Goal: Entertainment & Leisure: Consume media (video, audio)

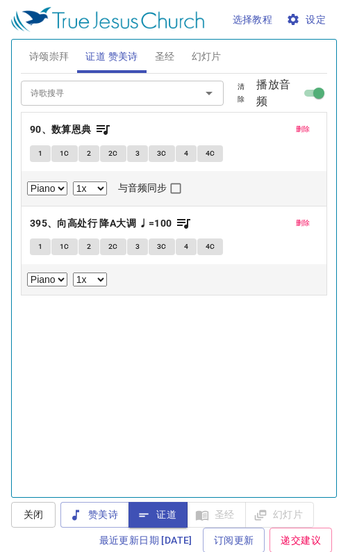
select select "1"
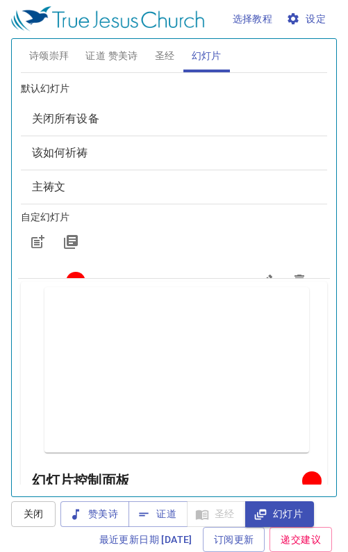
scroll to position [1036, 0]
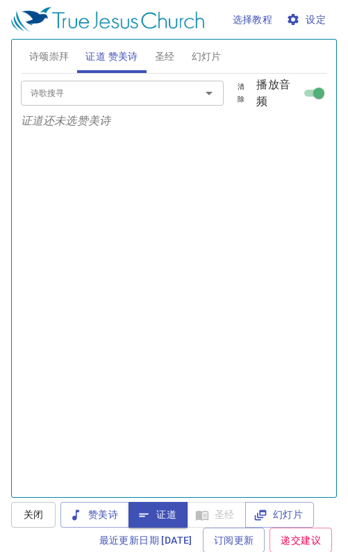
scroll to position [1, 0]
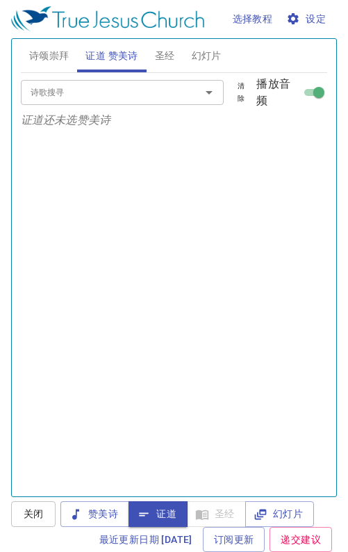
scroll to position [388, 0]
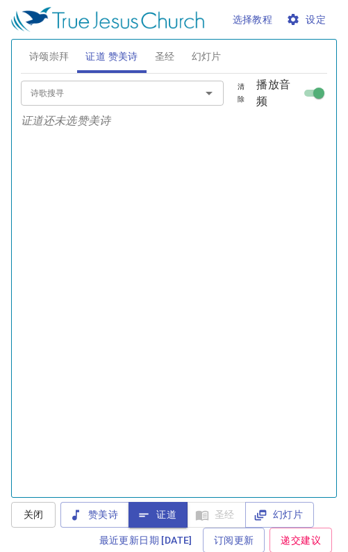
scroll to position [1, 0]
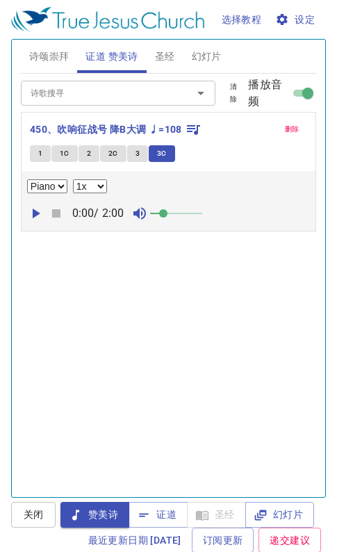
select select "1"
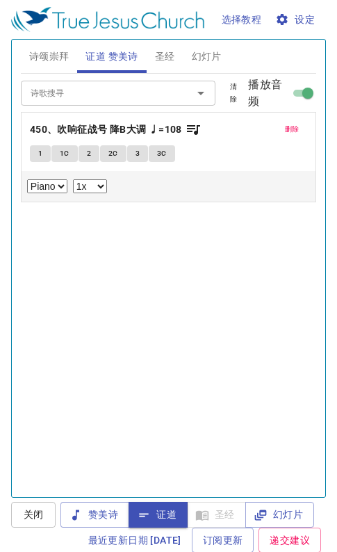
select select "1"
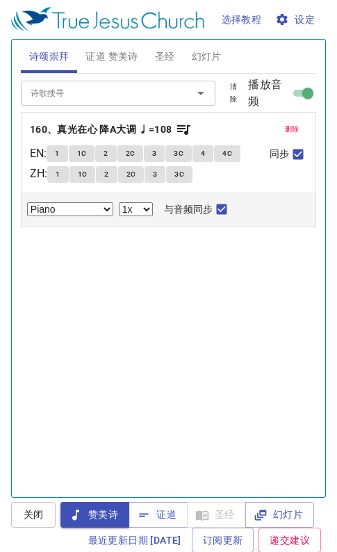
select select "1"
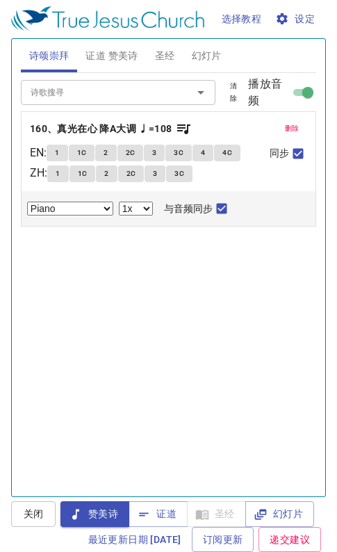
click at [60, 174] on span "1" at bounding box center [58, 173] width 4 height 13
click at [59, 155] on span "1" at bounding box center [57, 153] width 4 height 13
click at [60, 179] on button "1" at bounding box center [57, 173] width 21 height 17
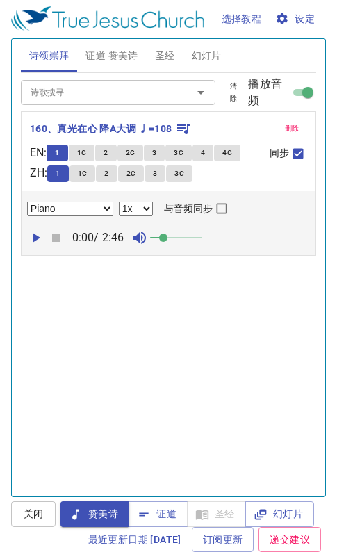
checkbox input "false"
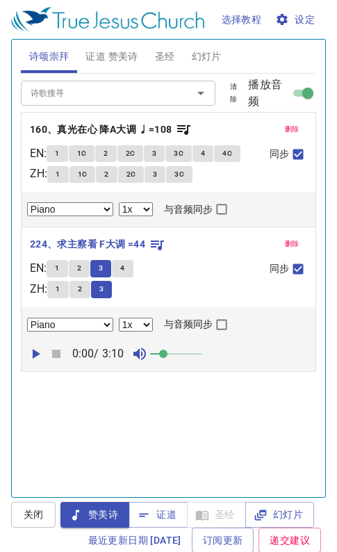
select select "1"
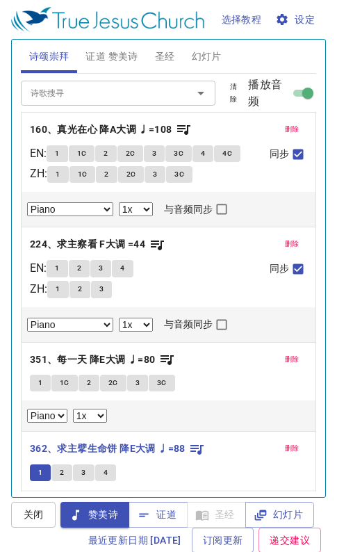
select select "1"
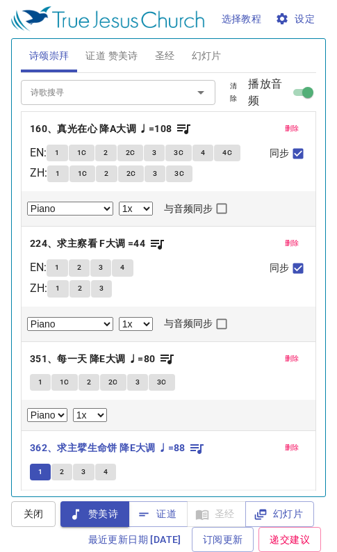
scroll to position [388, 0]
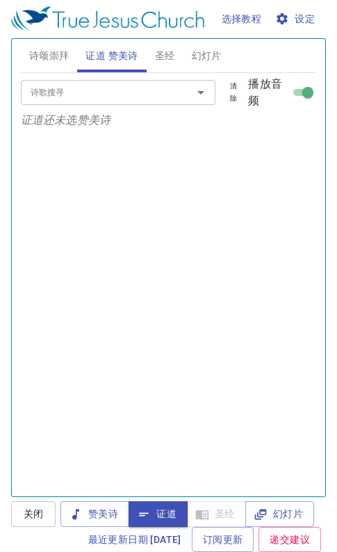
scroll to position [388, 0]
